Goal: Navigation & Orientation: Find specific page/section

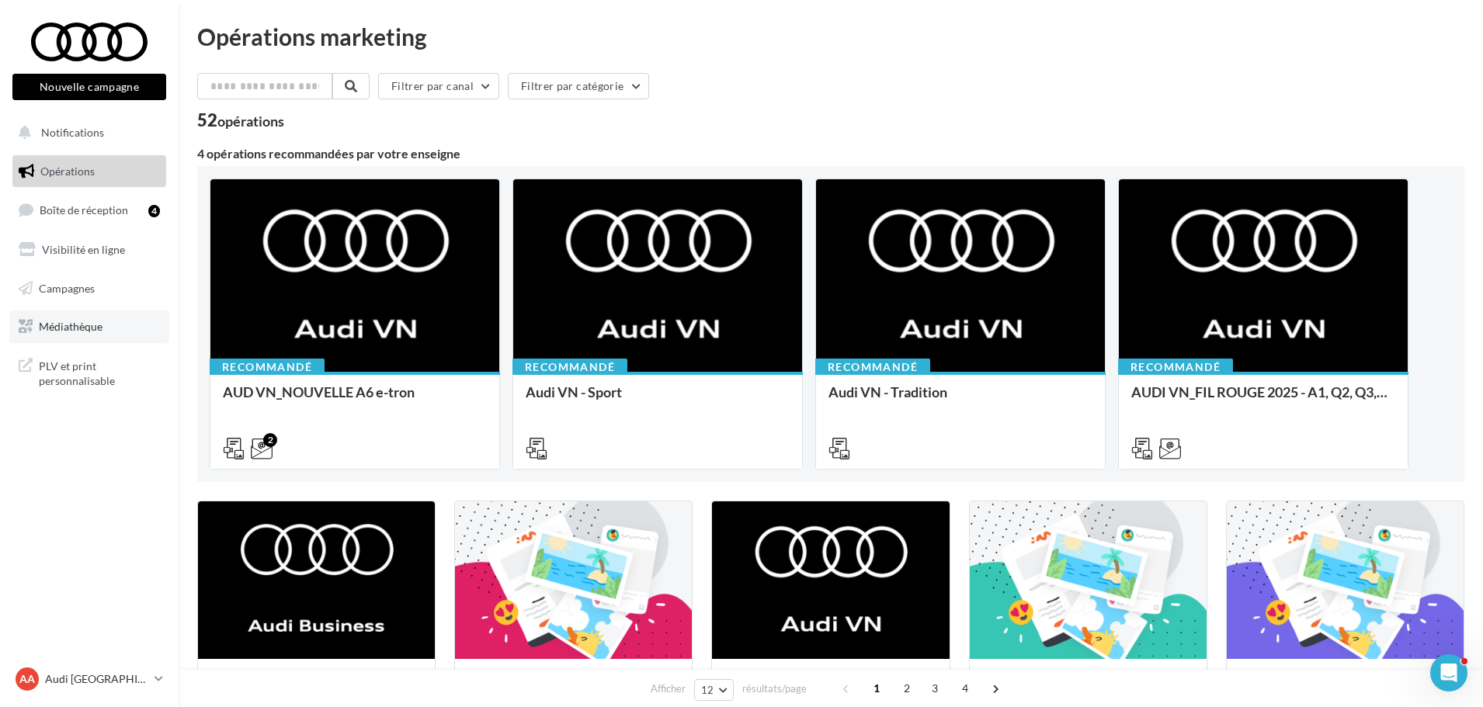
click at [71, 333] on span "Médiathèque" at bounding box center [71, 326] width 64 height 13
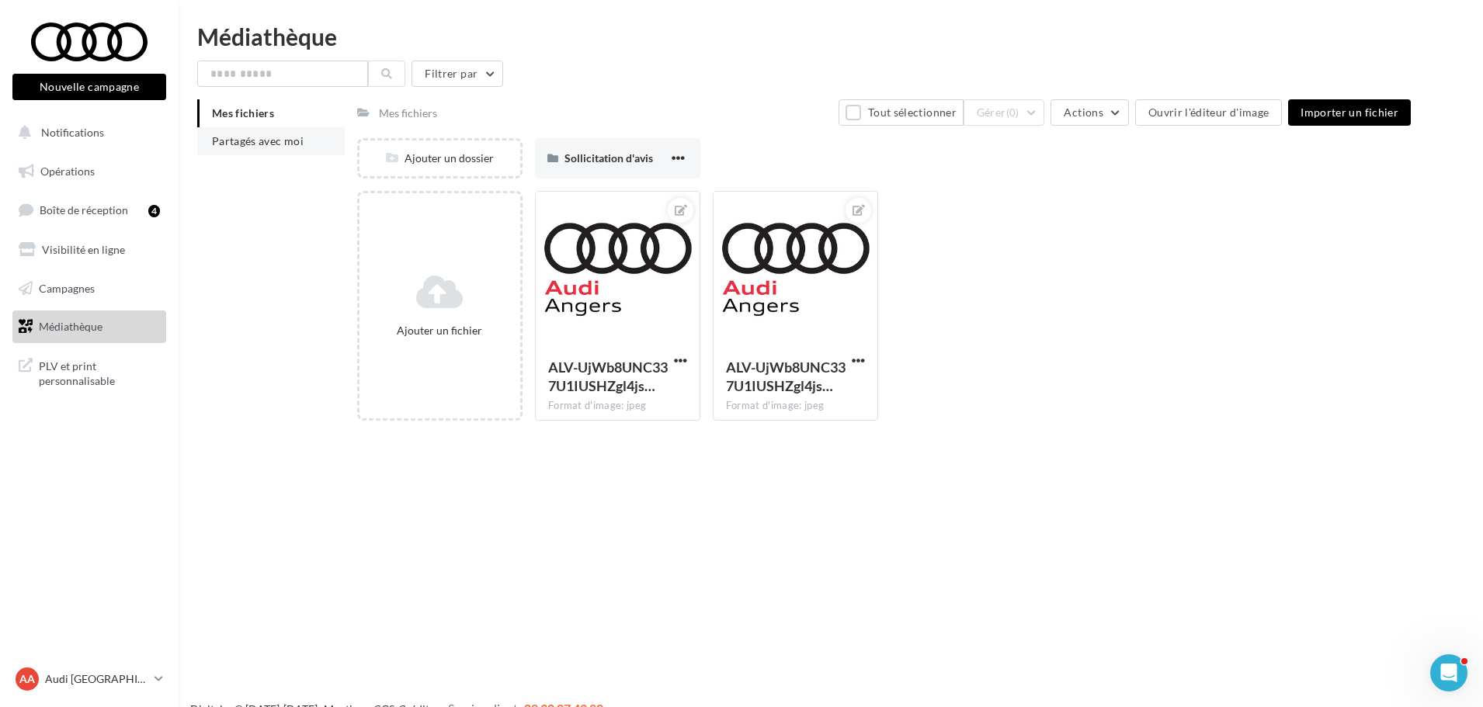
click at [269, 140] on span "Partagés avec moi" at bounding box center [258, 140] width 92 height 13
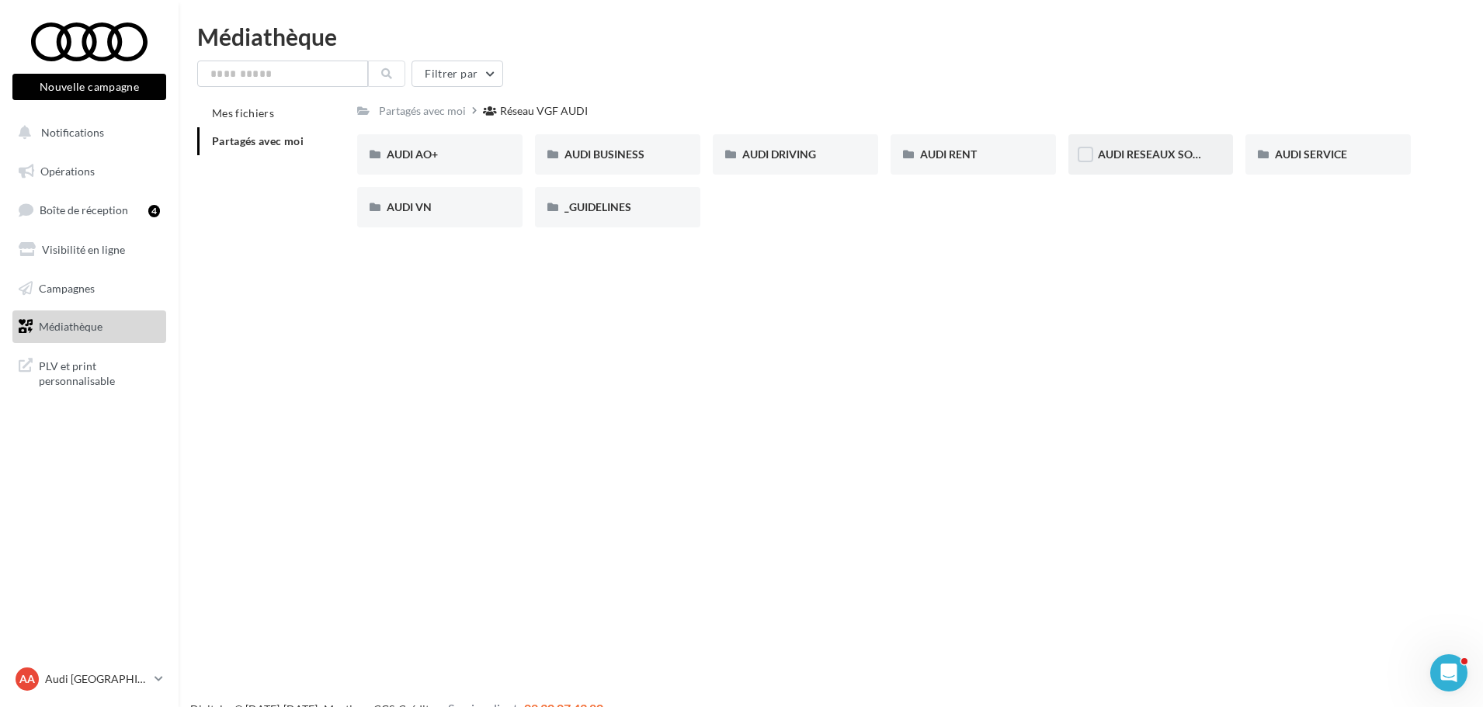
click at [1175, 156] on span "AUDI RESEAUX SOCIAUX" at bounding box center [1162, 153] width 128 height 13
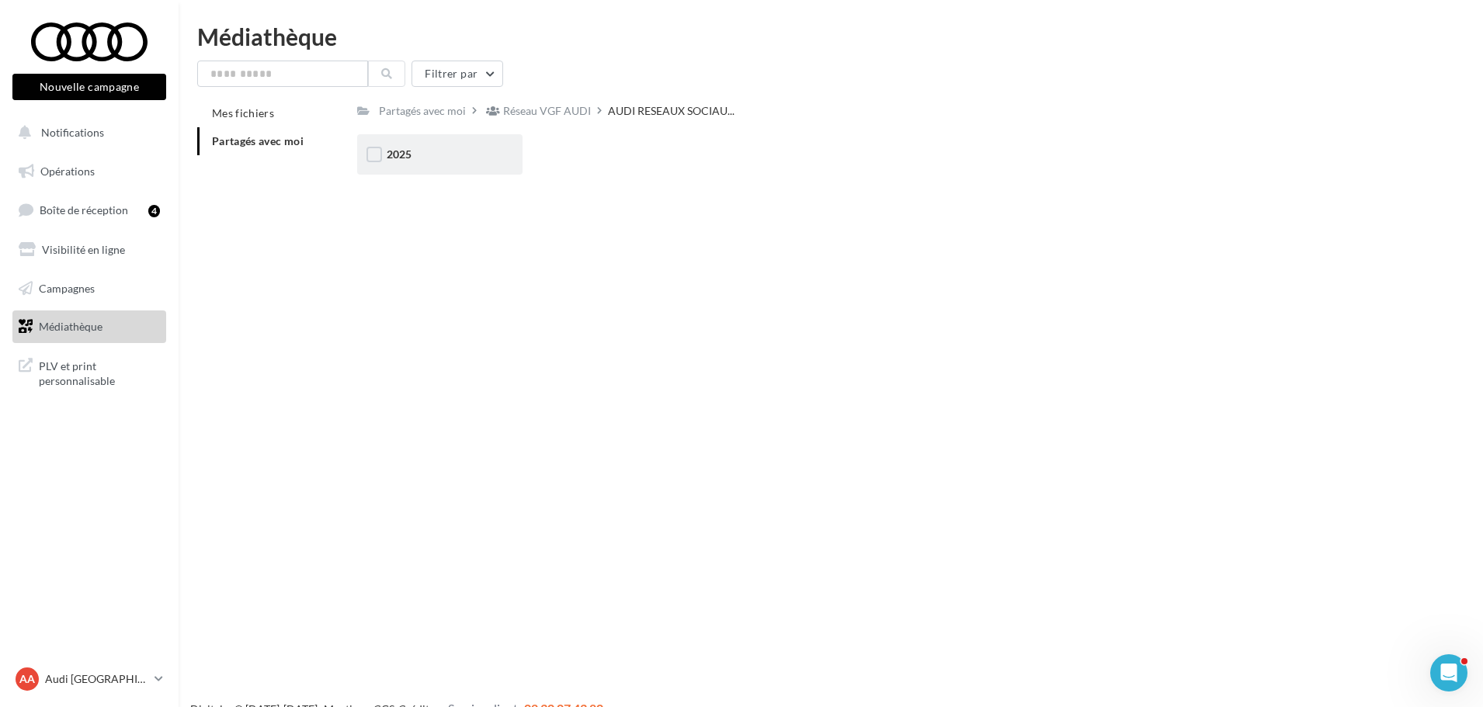
click at [435, 161] on div "2025" at bounding box center [440, 155] width 106 height 16
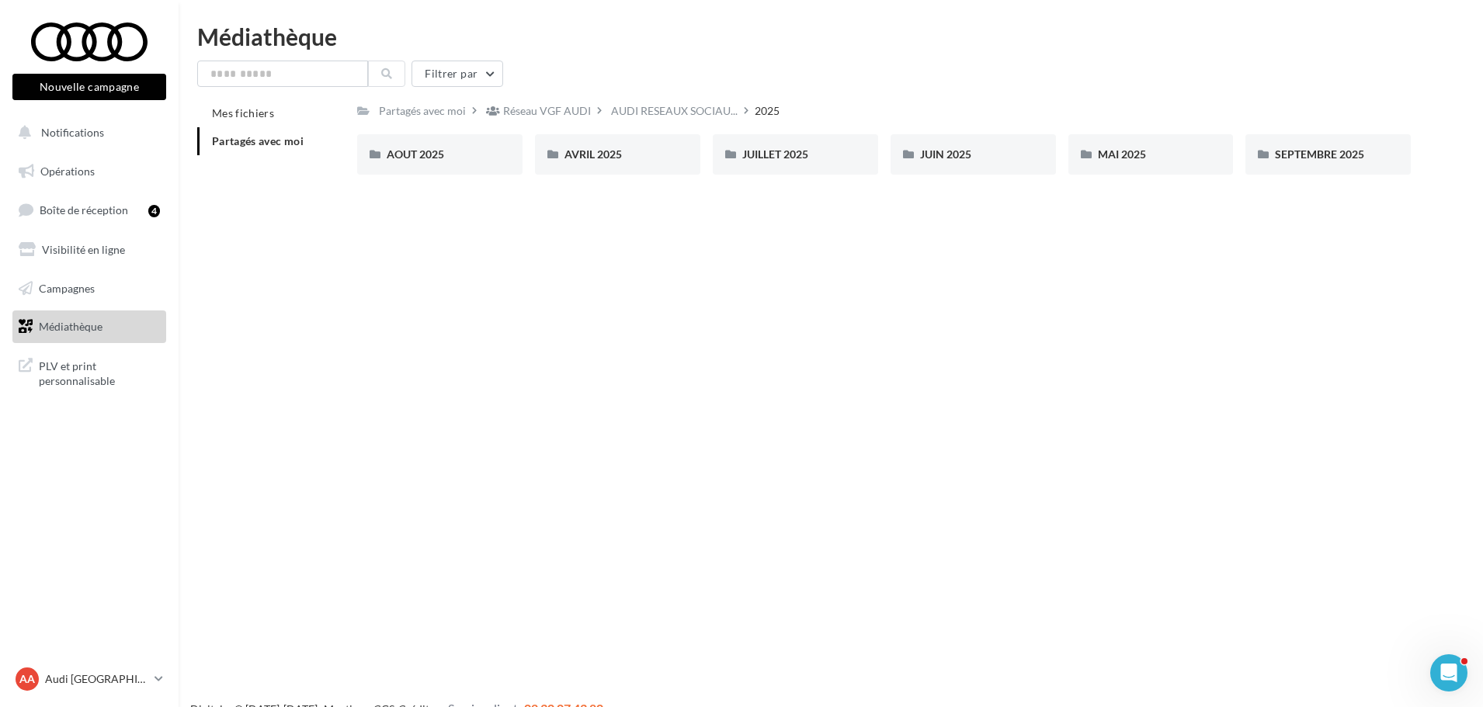
drag, startPoint x: 1243, startPoint y: 172, endPoint x: 1190, endPoint y: 183, distance: 54.0
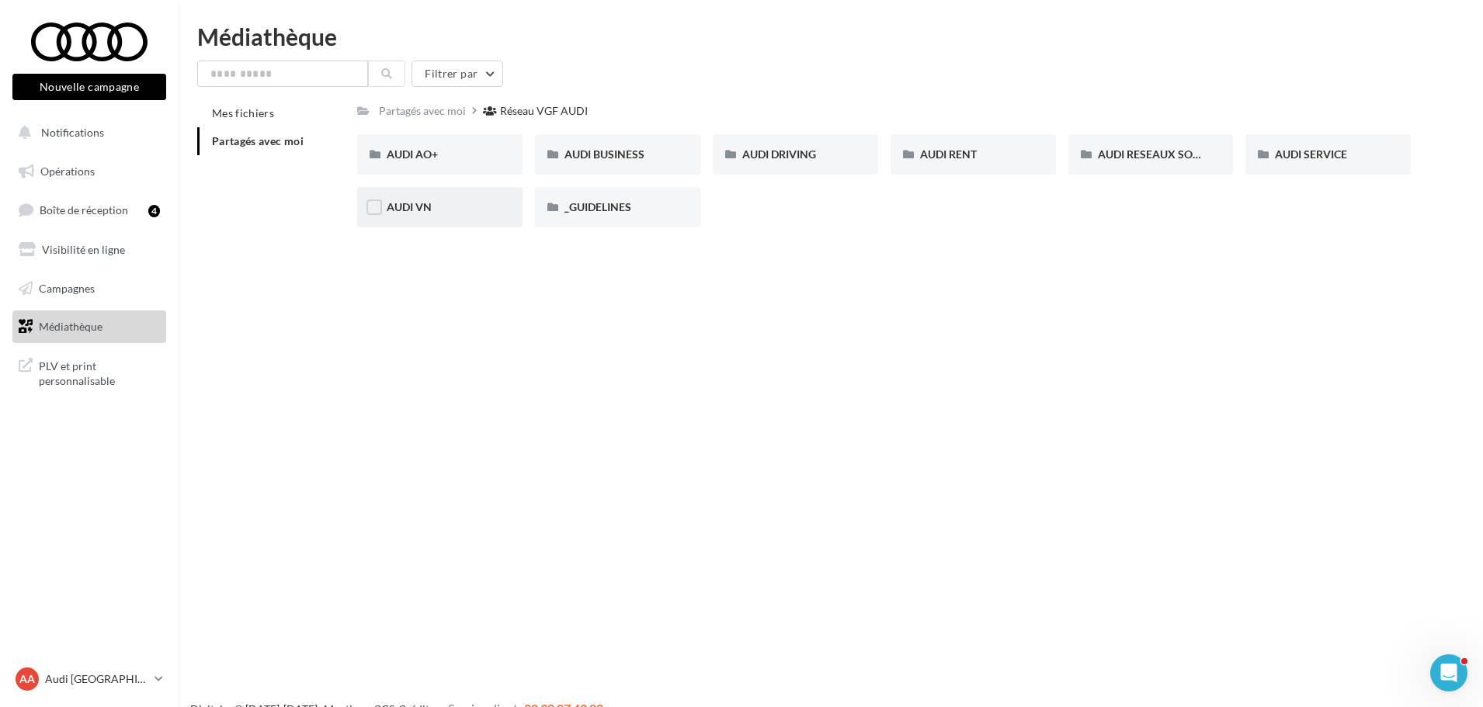
click at [460, 207] on div "AUDI VN" at bounding box center [440, 207] width 106 height 16
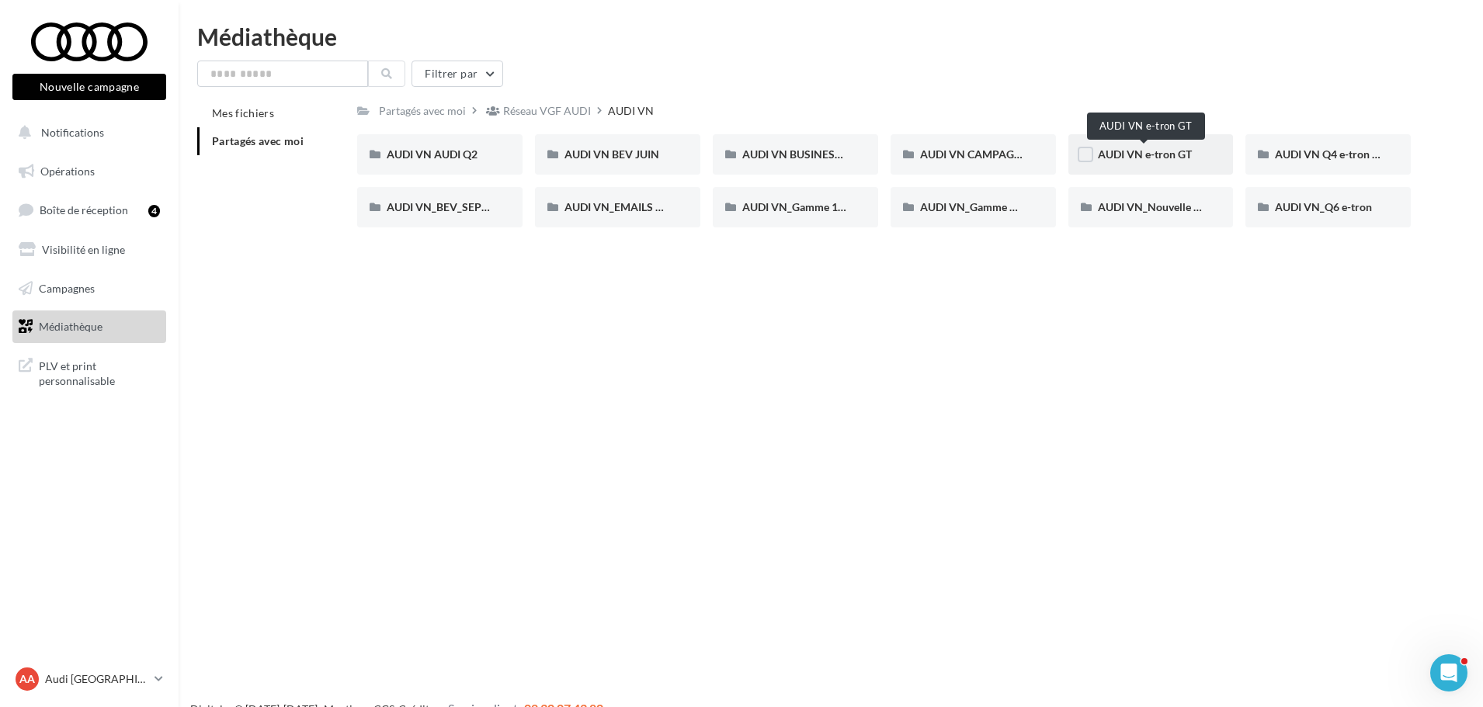
click at [1155, 156] on span "AUDI VN e-tron GT" at bounding box center [1145, 153] width 94 height 13
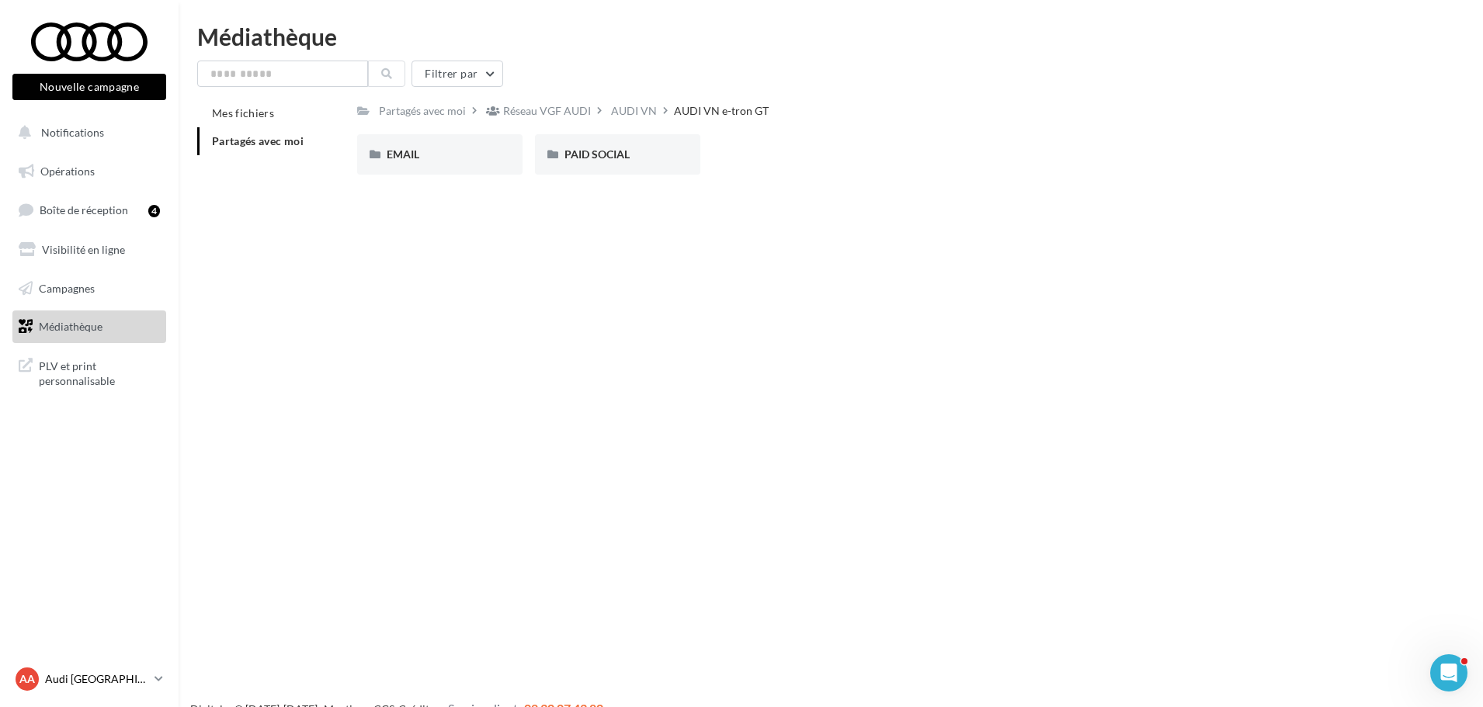
click at [149, 670] on link "AA Audi ANGERS audi-ange-tar" at bounding box center [89, 678] width 154 height 29
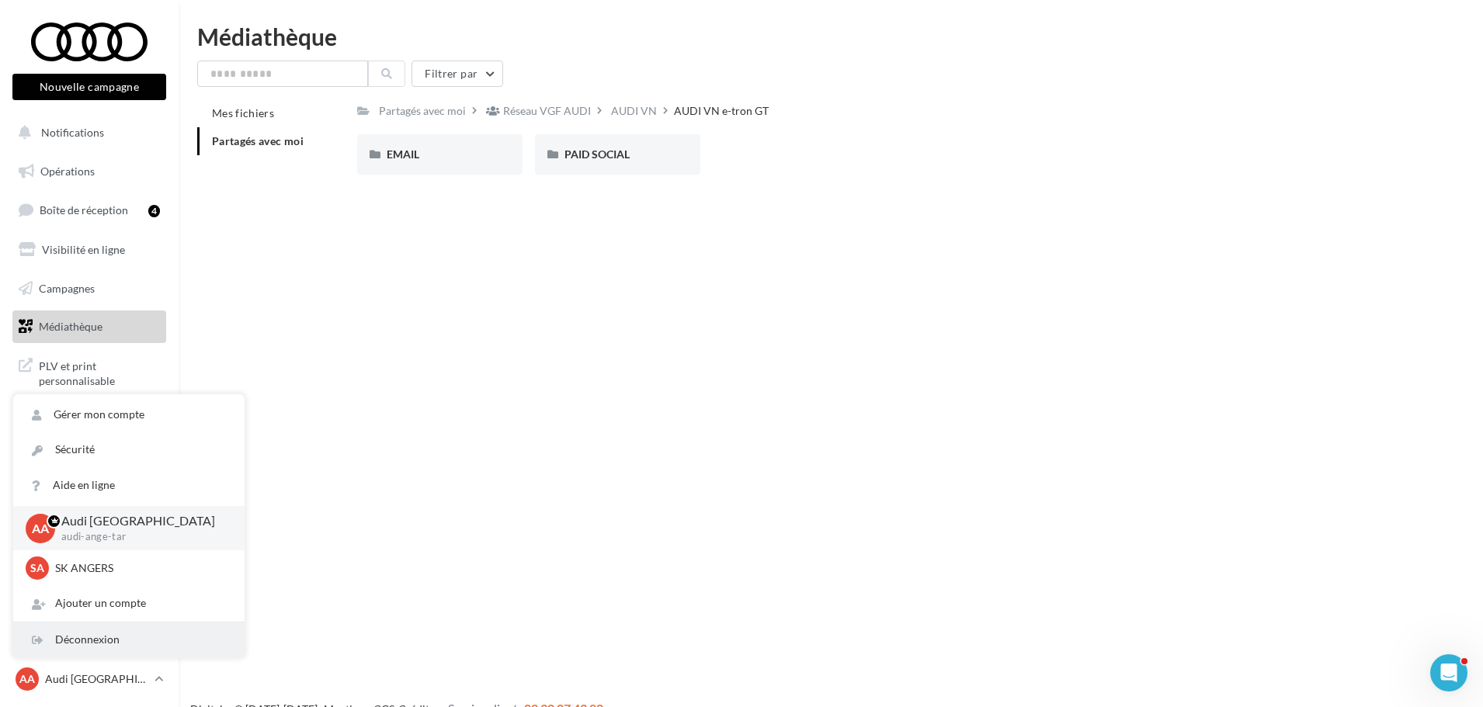
click at [111, 637] on div "Déconnexion" at bounding box center [128, 640] width 231 height 35
